Goal: Task Accomplishment & Management: Use online tool/utility

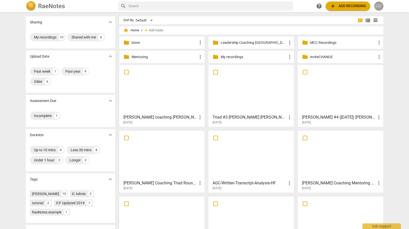
click at [380, 5] on div "HF" at bounding box center [378, 6] width 9 height 9
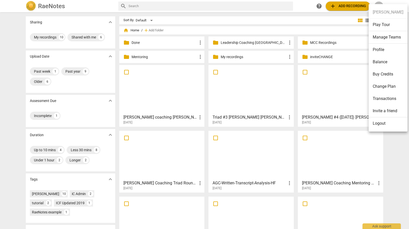
click at [377, 125] on li "Logout" at bounding box center [387, 123] width 39 height 12
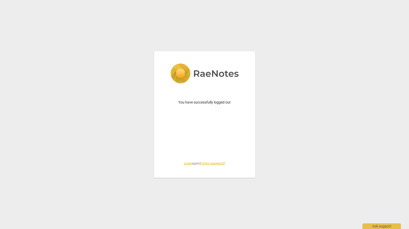
click at [185, 164] on link "Login" at bounding box center [188, 164] width 8 height 4
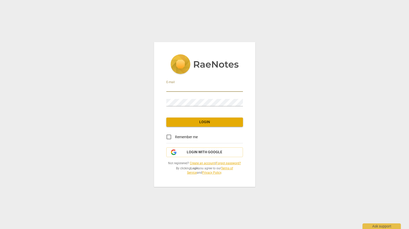
type input "[PERSON_NAME][EMAIL_ADDRESS][DOMAIN_NAME]"
click at [169, 137] on input "Remember me" at bounding box center [169, 137] width 12 height 12
checkbox input "true"
click at [210, 122] on span "Login" at bounding box center [204, 122] width 68 height 5
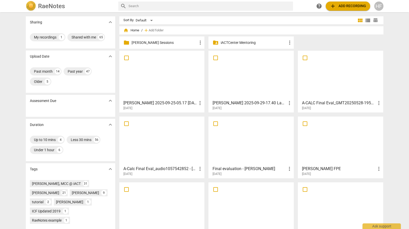
click at [180, 43] on p "[PERSON_NAME] Sessions" at bounding box center [164, 42] width 66 height 5
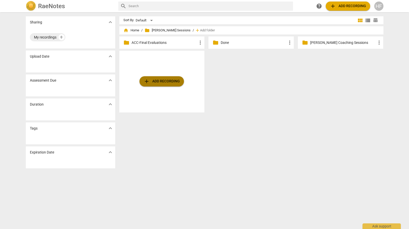
click at [159, 83] on span "add Add recording" at bounding box center [161, 81] width 36 height 6
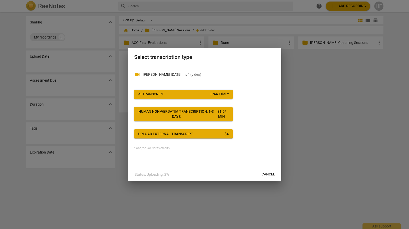
click at [193, 92] on span "AI Transcript Free Trial *" at bounding box center [183, 94] width 90 height 5
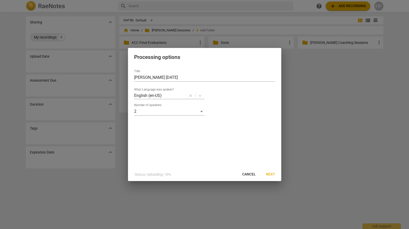
click at [268, 174] on span "Next" at bounding box center [270, 174] width 9 height 5
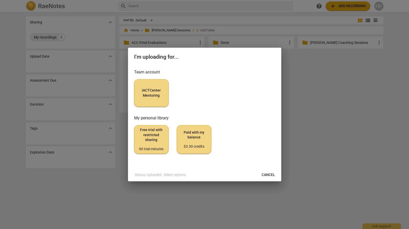
click at [156, 99] on button "iACTCenter Mentoring" at bounding box center [151, 93] width 34 height 28
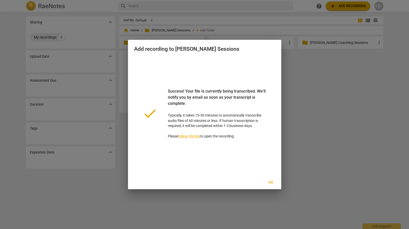
click at [272, 178] on div "Add recording to [PERSON_NAME] Sessions done Success! Your file is currently be…" at bounding box center [204, 115] width 153 height 150
click at [269, 186] on button "Ok" at bounding box center [271, 182] width 16 height 9
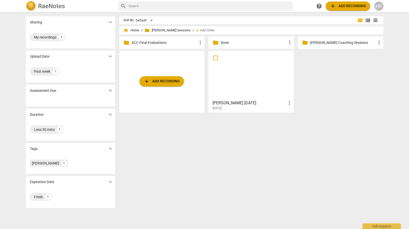
click at [244, 102] on h3 "[PERSON_NAME] [DATE]" at bounding box center [249, 103] width 74 height 6
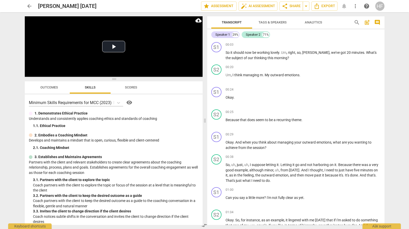
click at [272, 23] on span "Tags & Speakers" at bounding box center [272, 22] width 28 height 4
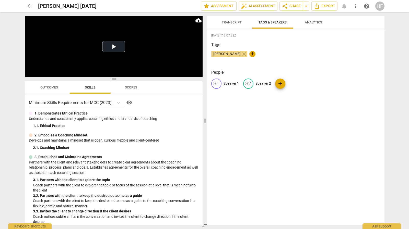
click at [230, 84] on p "Speaker 1" at bounding box center [231, 83] width 16 height 5
type input "[PERSON_NAME]"
click at [291, 83] on p "Speaker 2" at bounding box center [297, 83] width 16 height 5
type input "Client"
click at [320, 55] on div "[PERSON_NAME] close +" at bounding box center [295, 56] width 169 height 10
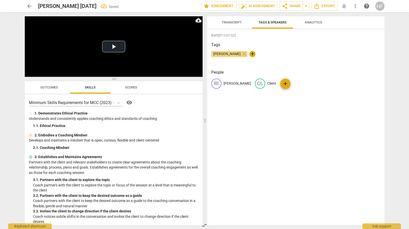
click at [227, 22] on span "Transcript" at bounding box center [232, 22] width 20 height 4
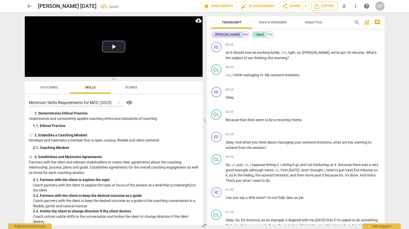
click at [330, 6] on span "Export" at bounding box center [324, 6] width 21 height 6
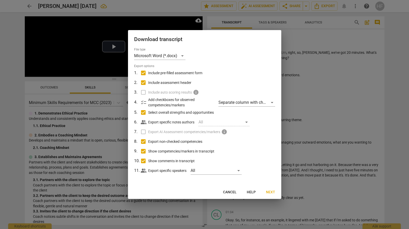
click at [270, 191] on span "Next" at bounding box center [270, 192] width 9 height 5
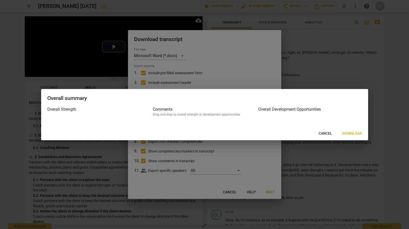
click at [358, 133] on span "Download" at bounding box center [352, 133] width 20 height 5
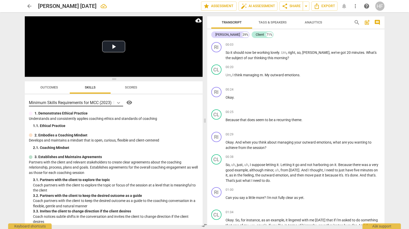
click at [119, 100] on icon at bounding box center [118, 102] width 5 height 5
click at [119, 102] on icon at bounding box center [118, 102] width 5 height 5
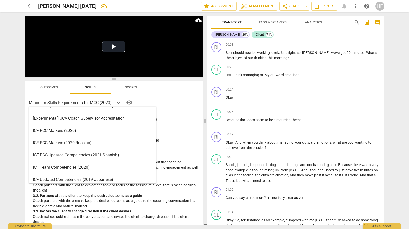
scroll to position [21, 0]
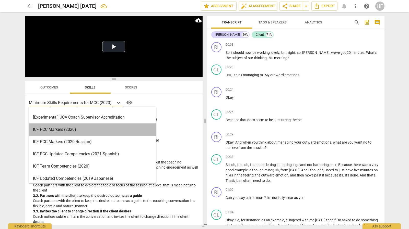
click at [103, 132] on div "ICF PCC Markers (2020)" at bounding box center [92, 130] width 127 height 12
